Goal: Navigation & Orientation: Find specific page/section

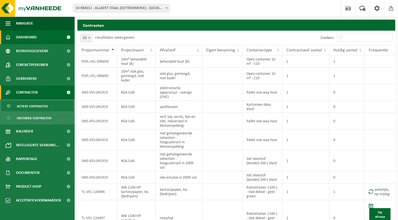
click at [45, 40] on link "Dashboard" at bounding box center [37, 37] width 75 height 14
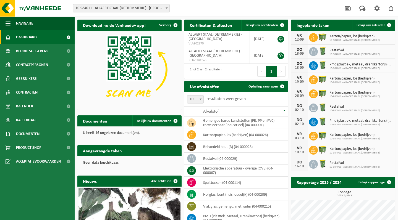
click at [68, 37] on span at bounding box center [68, 37] width 12 height 14
click at [168, 122] on span "Bekijk uw documenten" at bounding box center [154, 121] width 35 height 4
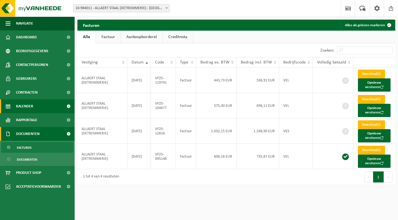
click at [61, 106] on link "Kalender" at bounding box center [37, 107] width 75 height 14
